Goal: Transaction & Acquisition: Book appointment/travel/reservation

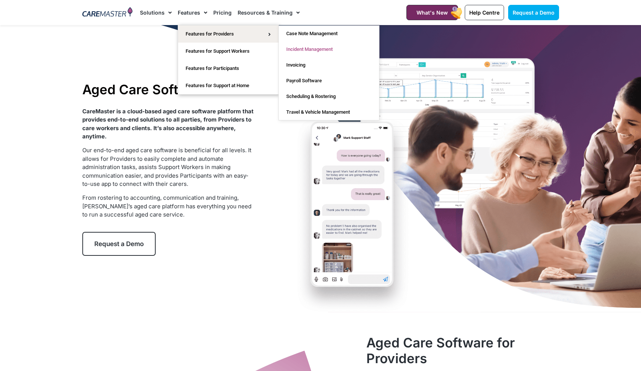
click at [311, 52] on link "Incident Management" at bounding box center [329, 50] width 100 height 16
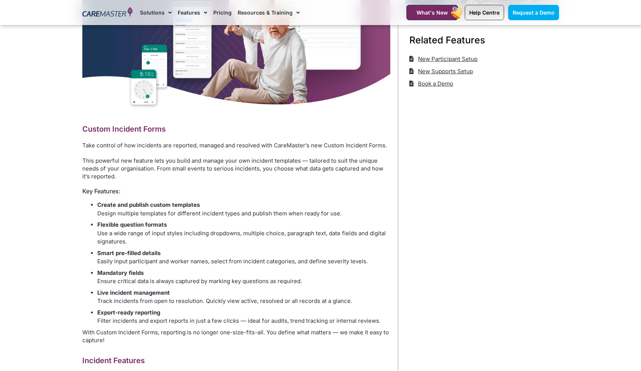
scroll to position [185, 0]
